Goal: Transaction & Acquisition: Obtain resource

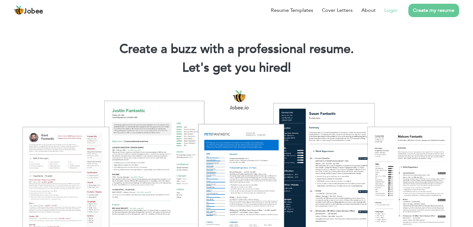
click at [391, 7] on link "Login" at bounding box center [391, 10] width 13 height 7
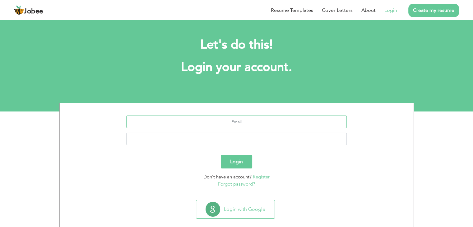
click at [254, 123] on input "text" at bounding box center [236, 121] width 221 height 12
type input "a"
type input "muhammad.abbas@ebitlogix.com"
click at [221, 155] on button "Login" at bounding box center [236, 162] width 31 height 14
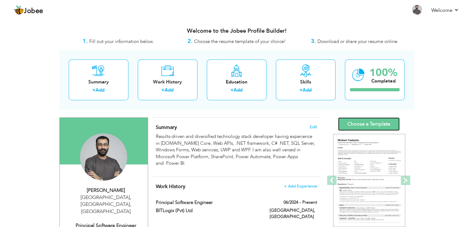
click at [373, 120] on link "Choose a Template" at bounding box center [369, 123] width 62 height 13
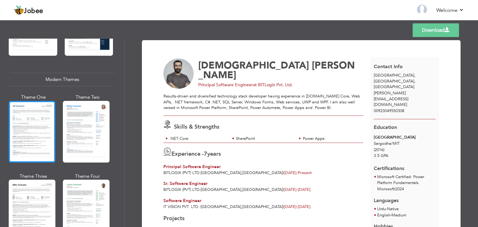
scroll to position [255, 0]
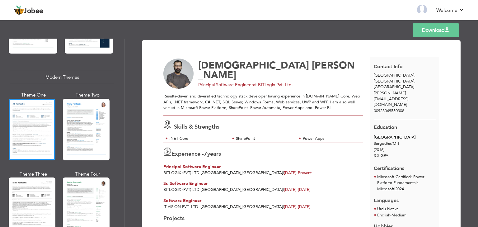
click at [40, 133] on div at bounding box center [32, 130] width 47 height 62
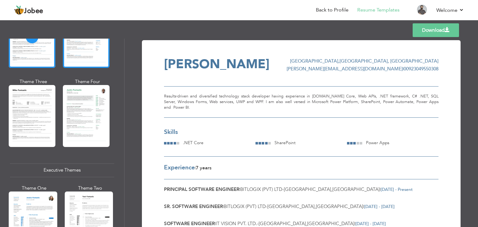
scroll to position [353, 0]
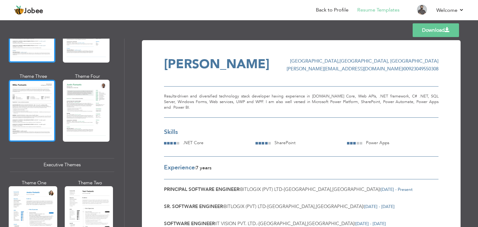
click at [38, 114] on div at bounding box center [32, 111] width 47 height 62
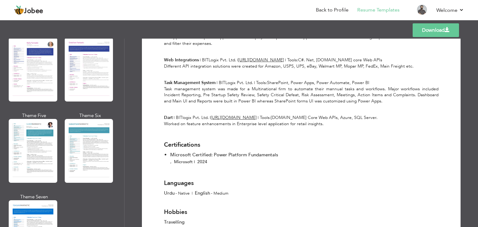
scroll to position [854, 0]
click at [420, 30] on link "Download" at bounding box center [436, 30] width 46 height 14
